Goal: Information Seeking & Learning: Check status

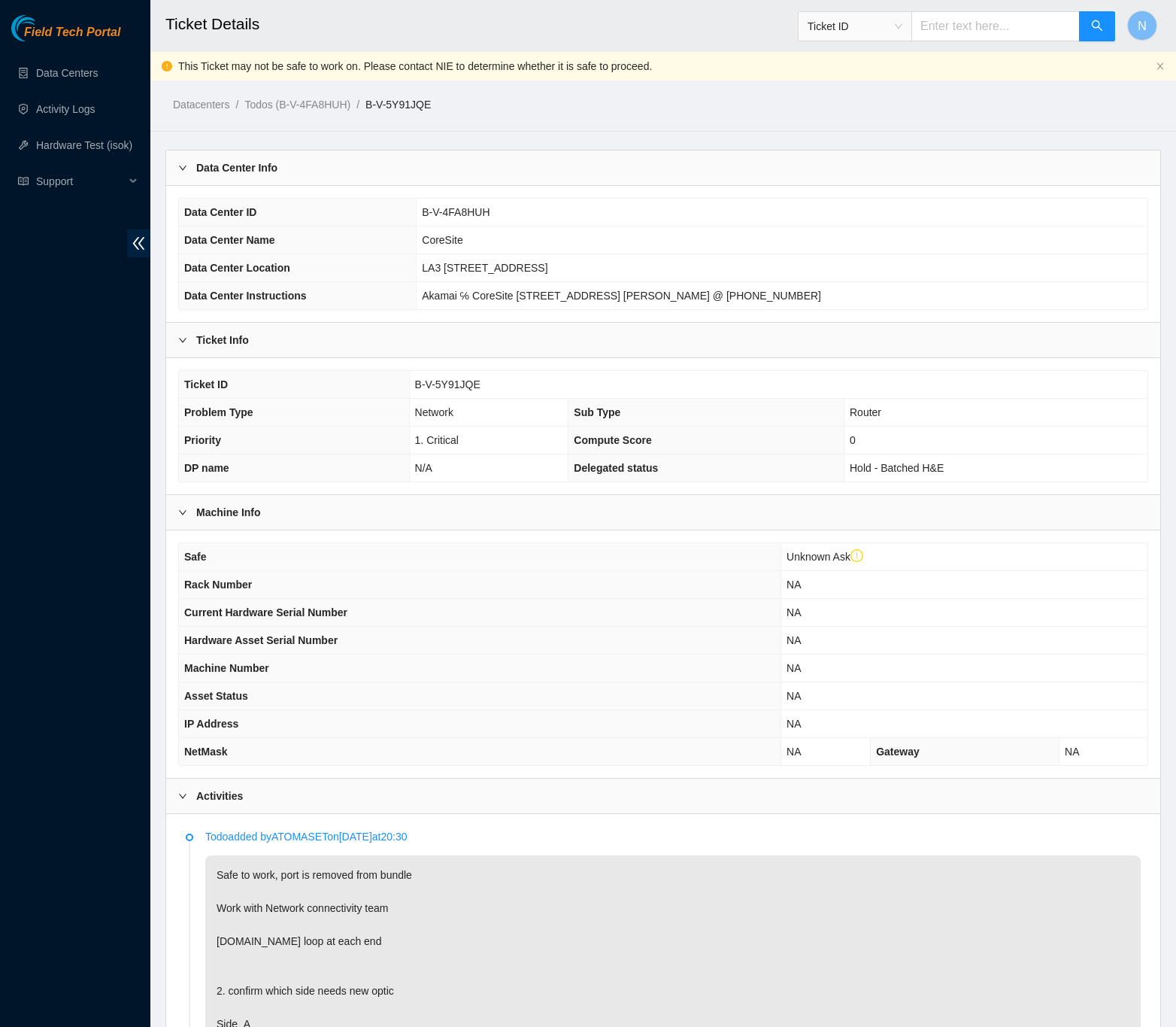
scroll to position [790, 0]
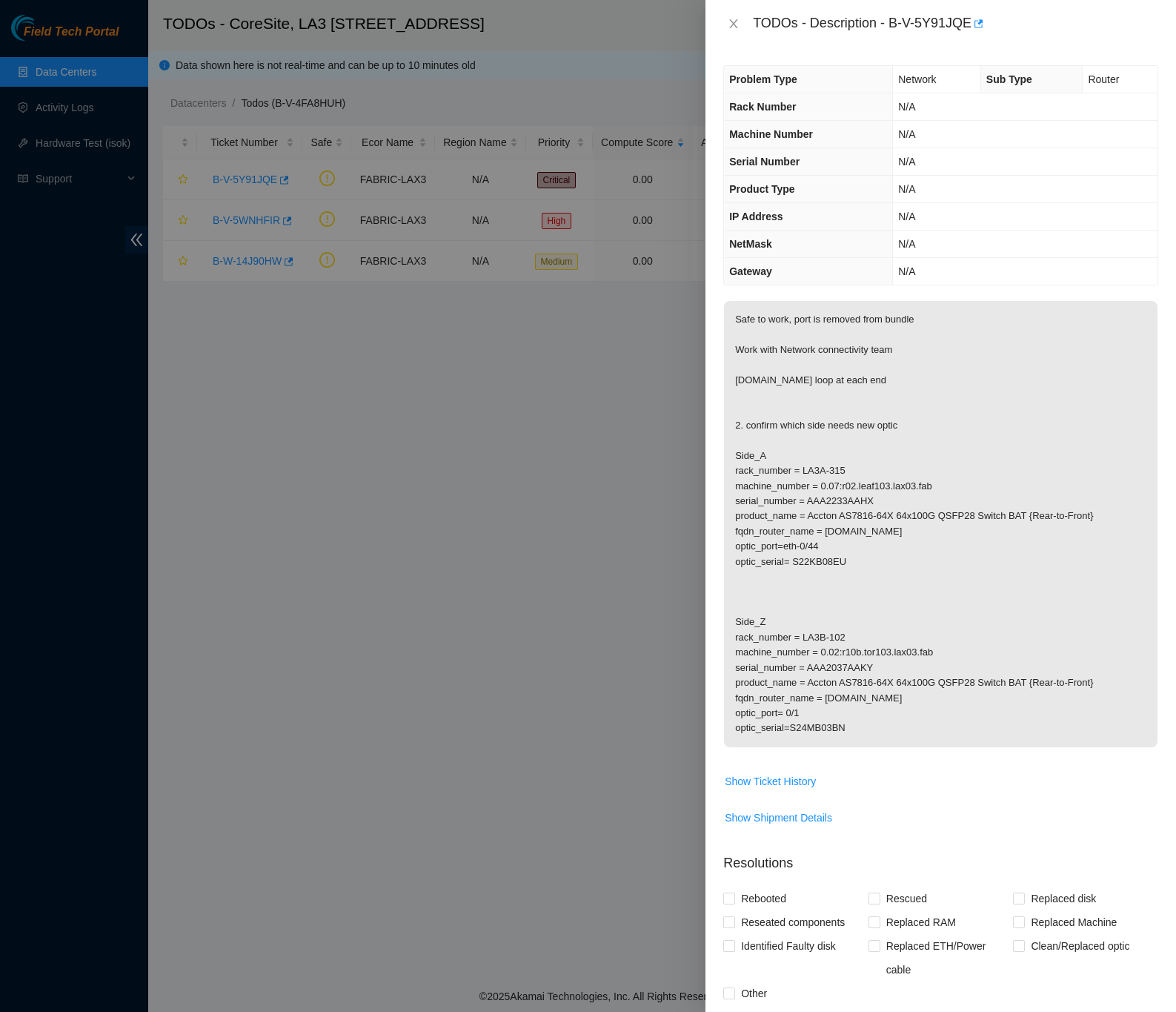
click at [1078, 594] on p "Safe to work, port is removed from bundle Work with Network connectivity team […" at bounding box center [941, 524] width 433 height 446
click at [732, 20] on icon "close" at bounding box center [733, 23] width 12 height 12
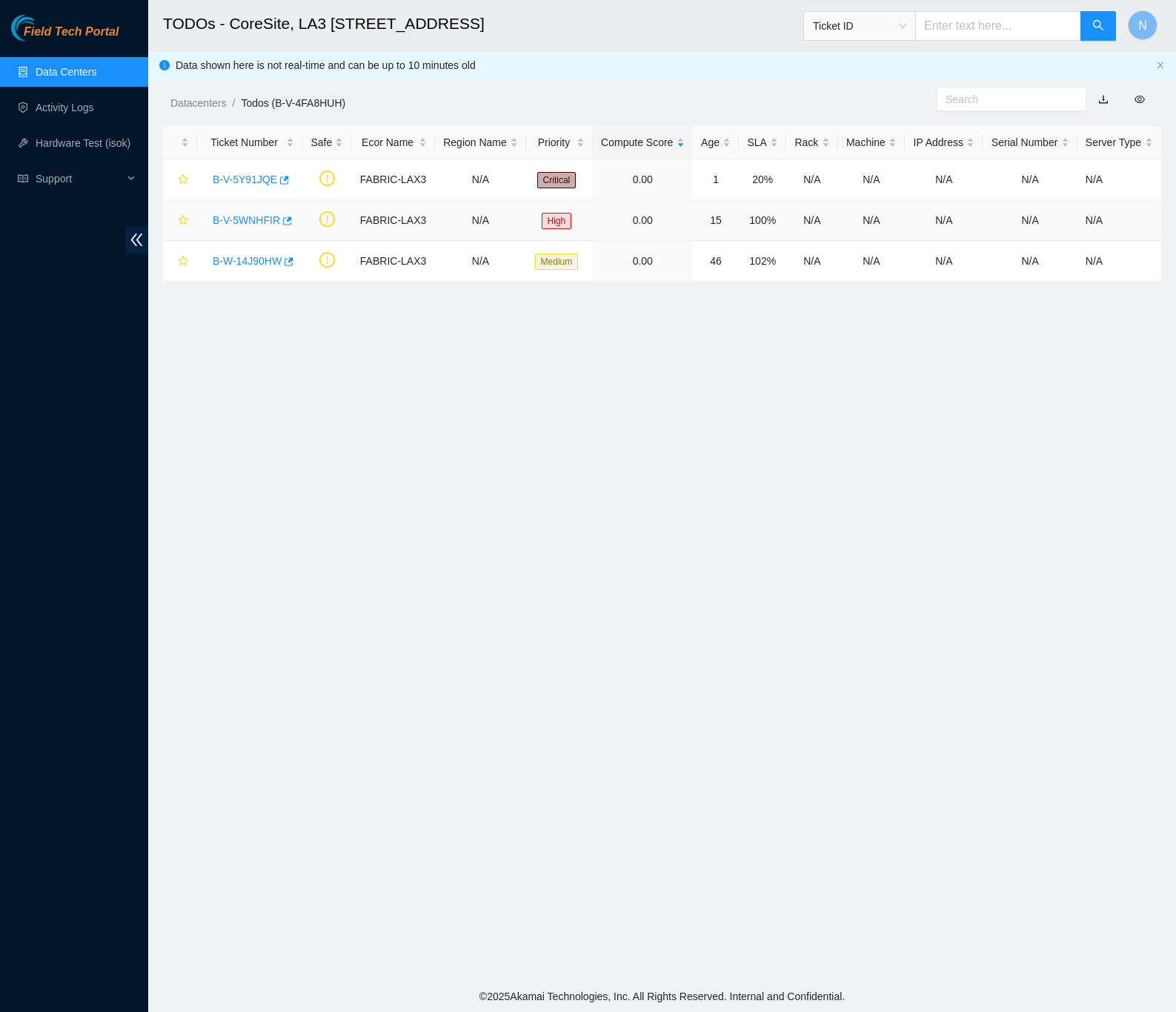
click at [223, 212] on div "B-V-5WNHFIR" at bounding box center [249, 219] width 89 height 23
click at [259, 220] on link "B-V-5WNHFIR" at bounding box center [247, 219] width 68 height 12
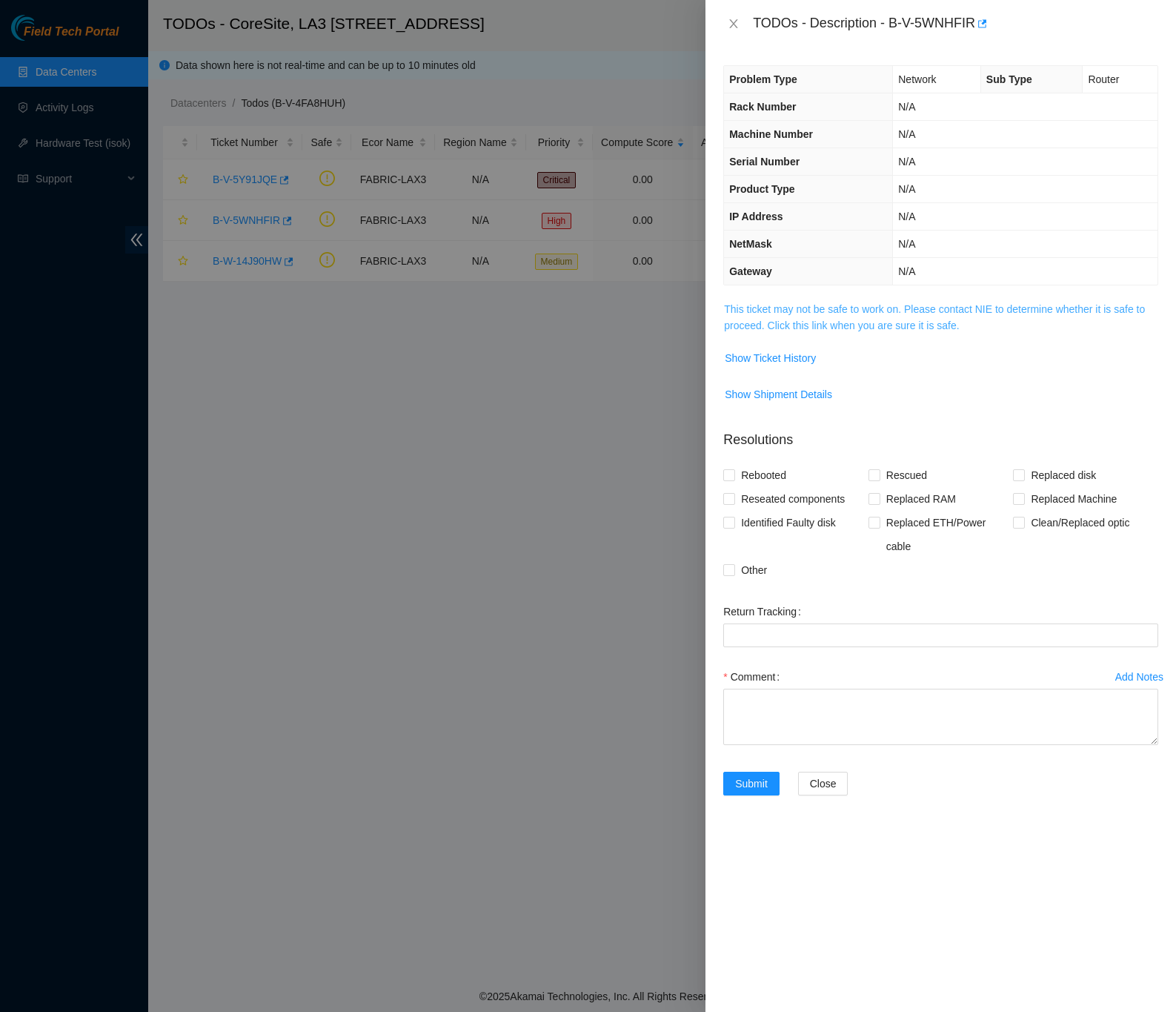
click at [856, 325] on link "This ticket may not be safe to work on. Please contact NIE to determine whether…" at bounding box center [934, 317] width 421 height 28
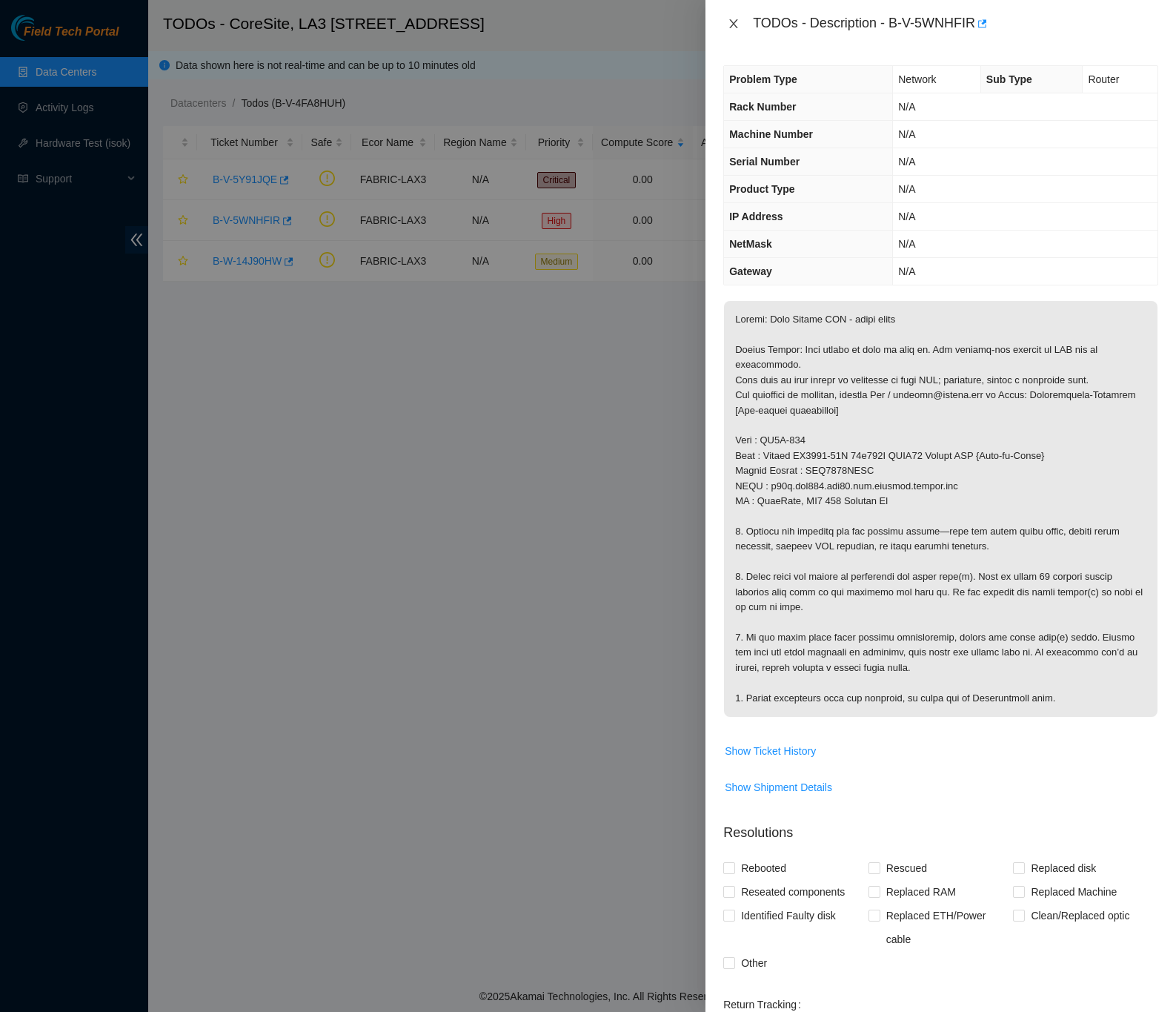
click at [738, 18] on icon "close" at bounding box center [733, 23] width 12 height 12
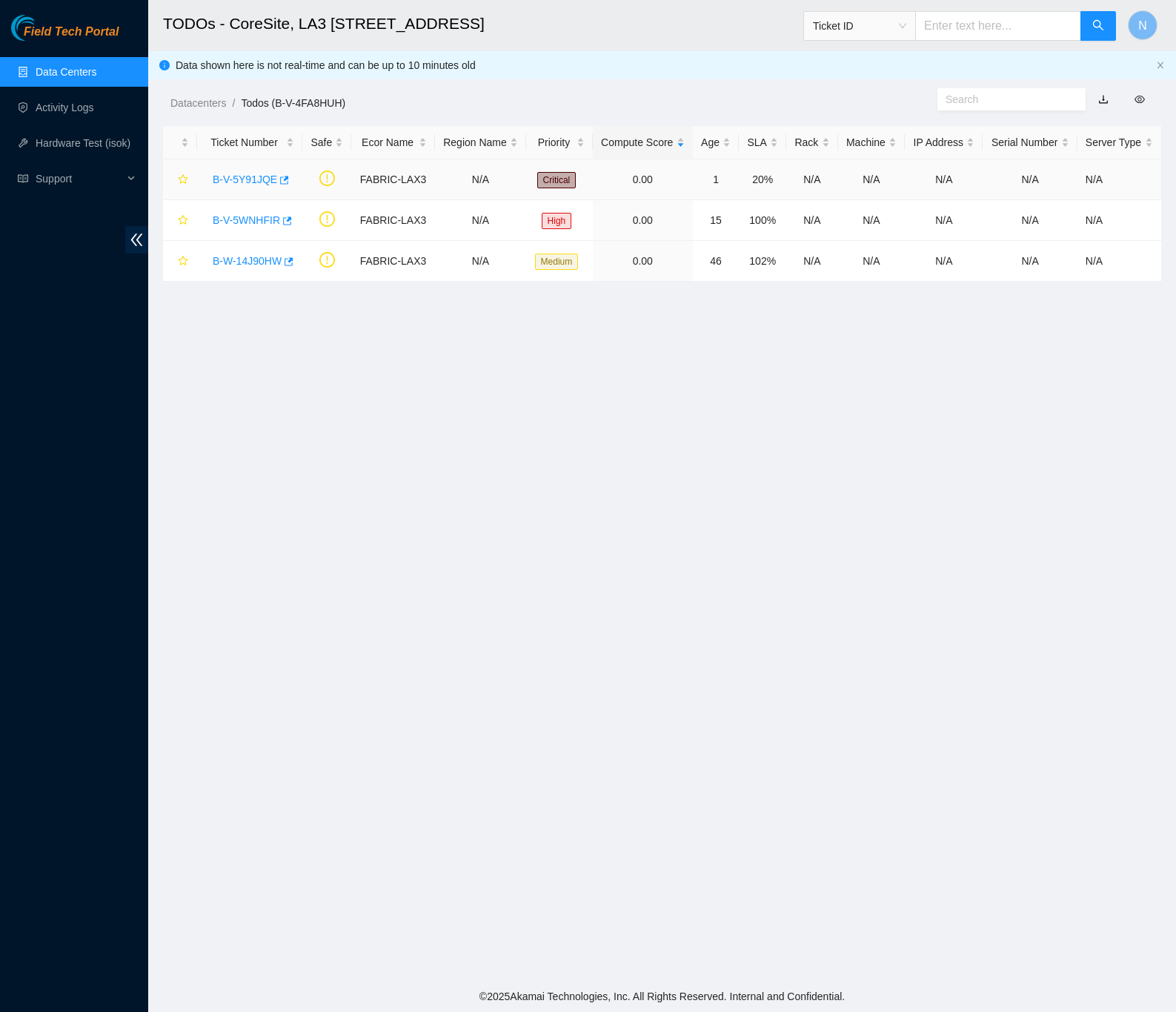
click at [238, 180] on link "B-V-5Y91JQE" at bounding box center [245, 179] width 65 height 12
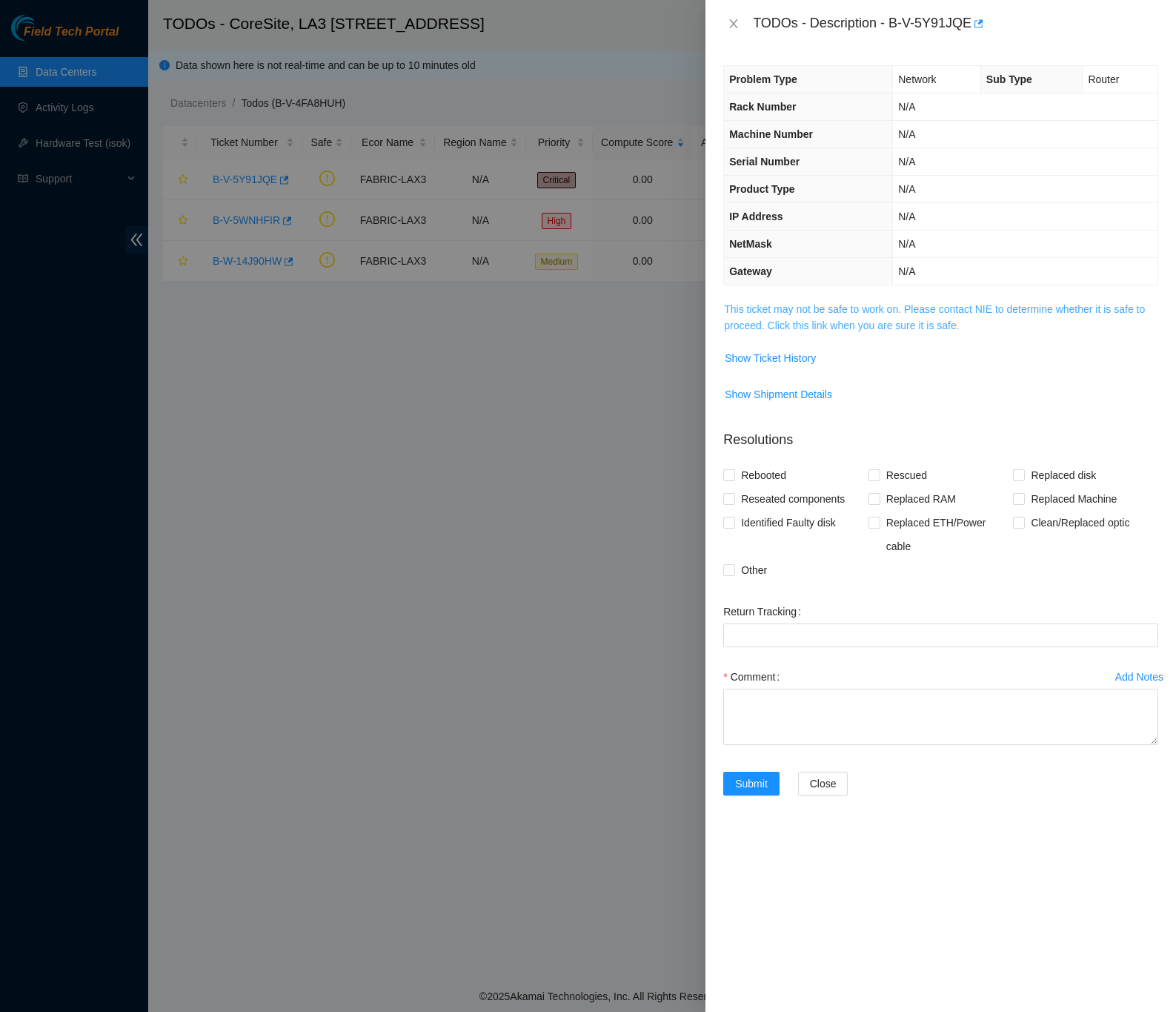
click at [823, 325] on link "This ticket may not be safe to work on. Please contact NIE to determine whether…" at bounding box center [934, 317] width 421 height 28
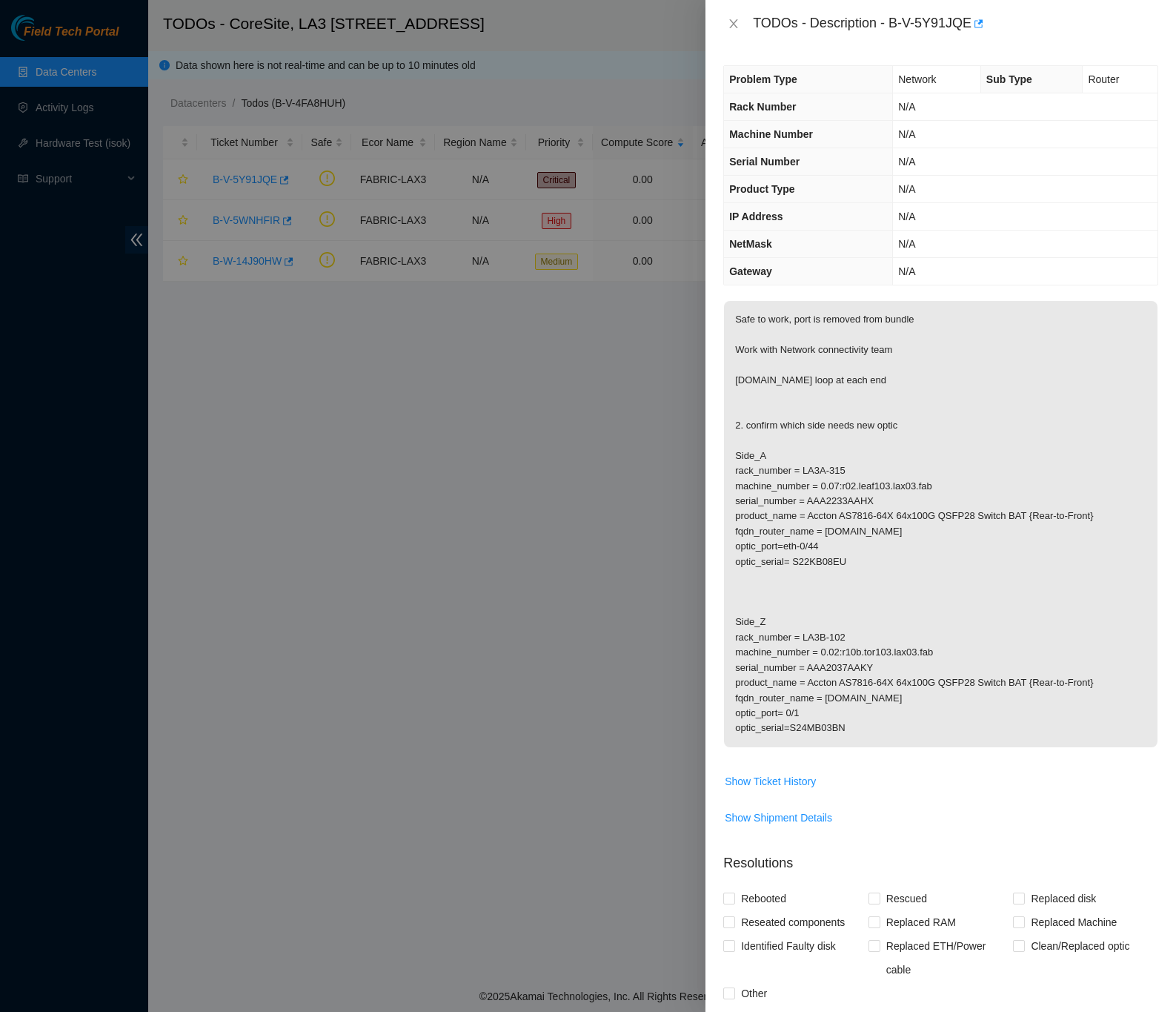
click at [1145, 433] on div "Problem Type Network Sub Type Router Rack Number N/A Machine Number N/A Serial …" at bounding box center [941, 530] width 471 height 964
